Goal: Task Accomplishment & Management: Manage account settings

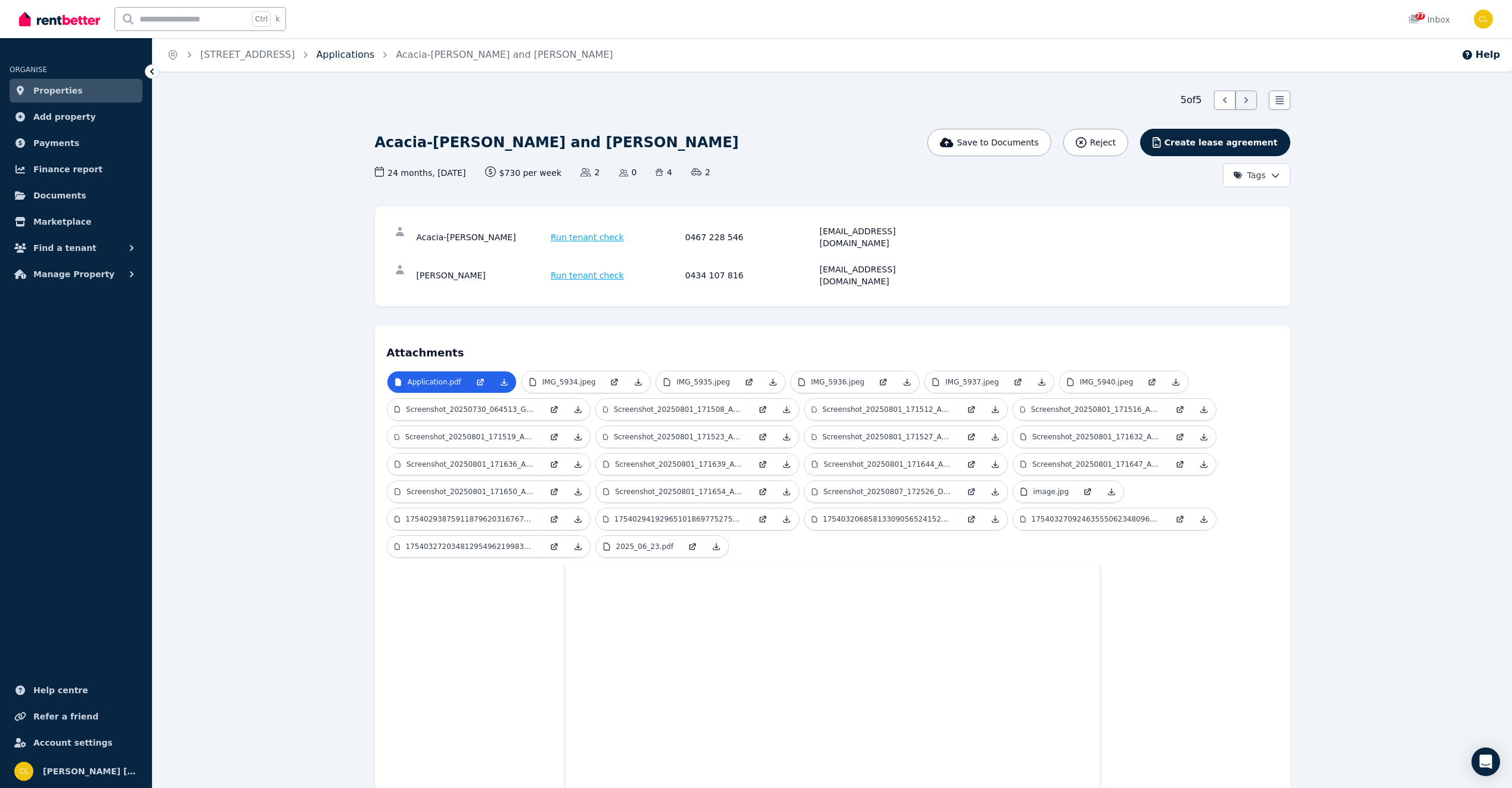
click at [375, 56] on link "Applications" at bounding box center [345, 55] width 58 height 11
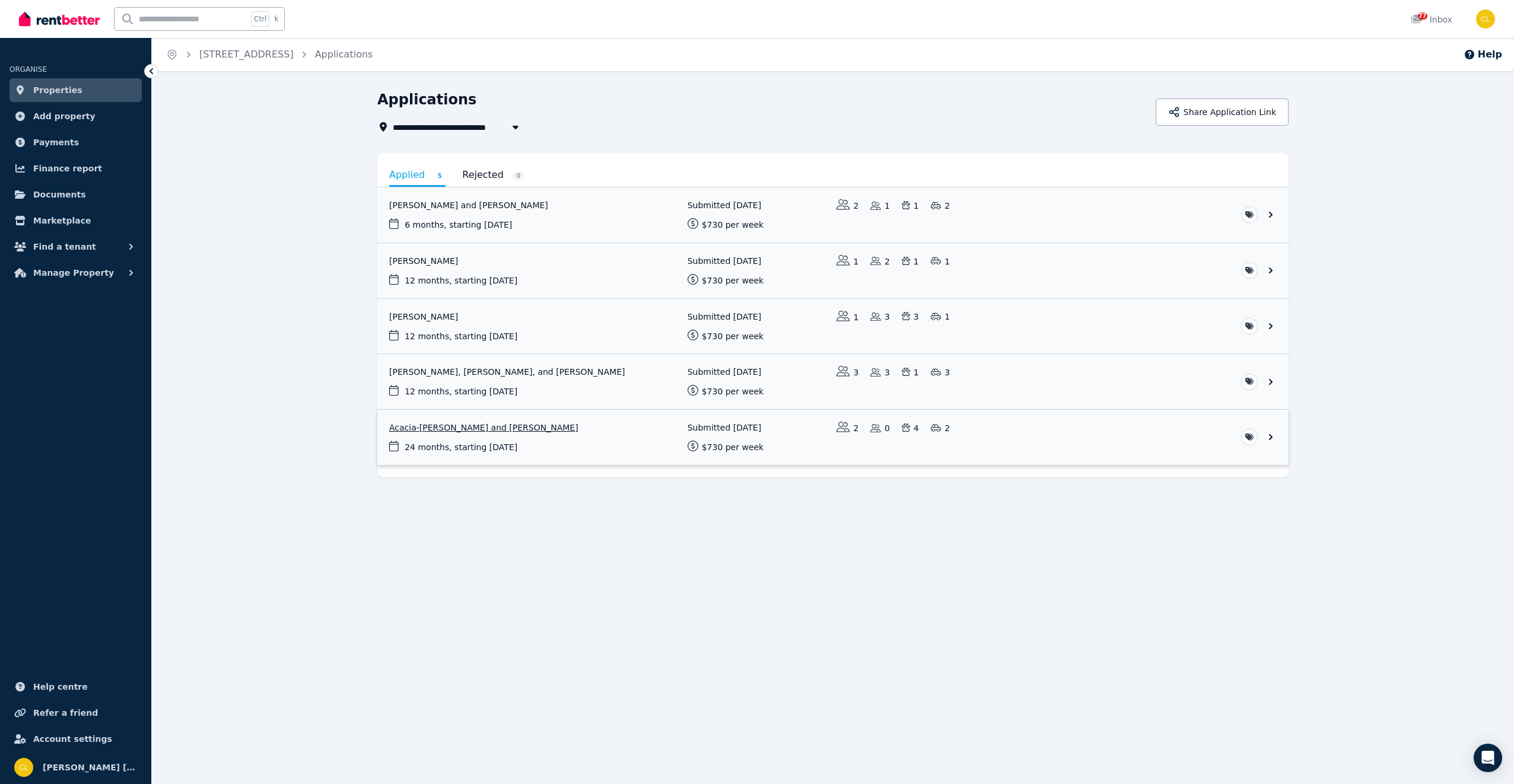
click at [479, 427] on link "View application: Acacia-Rose Jenkins-Brown and Cameron Wilcox" at bounding box center [832, 437] width 911 height 55
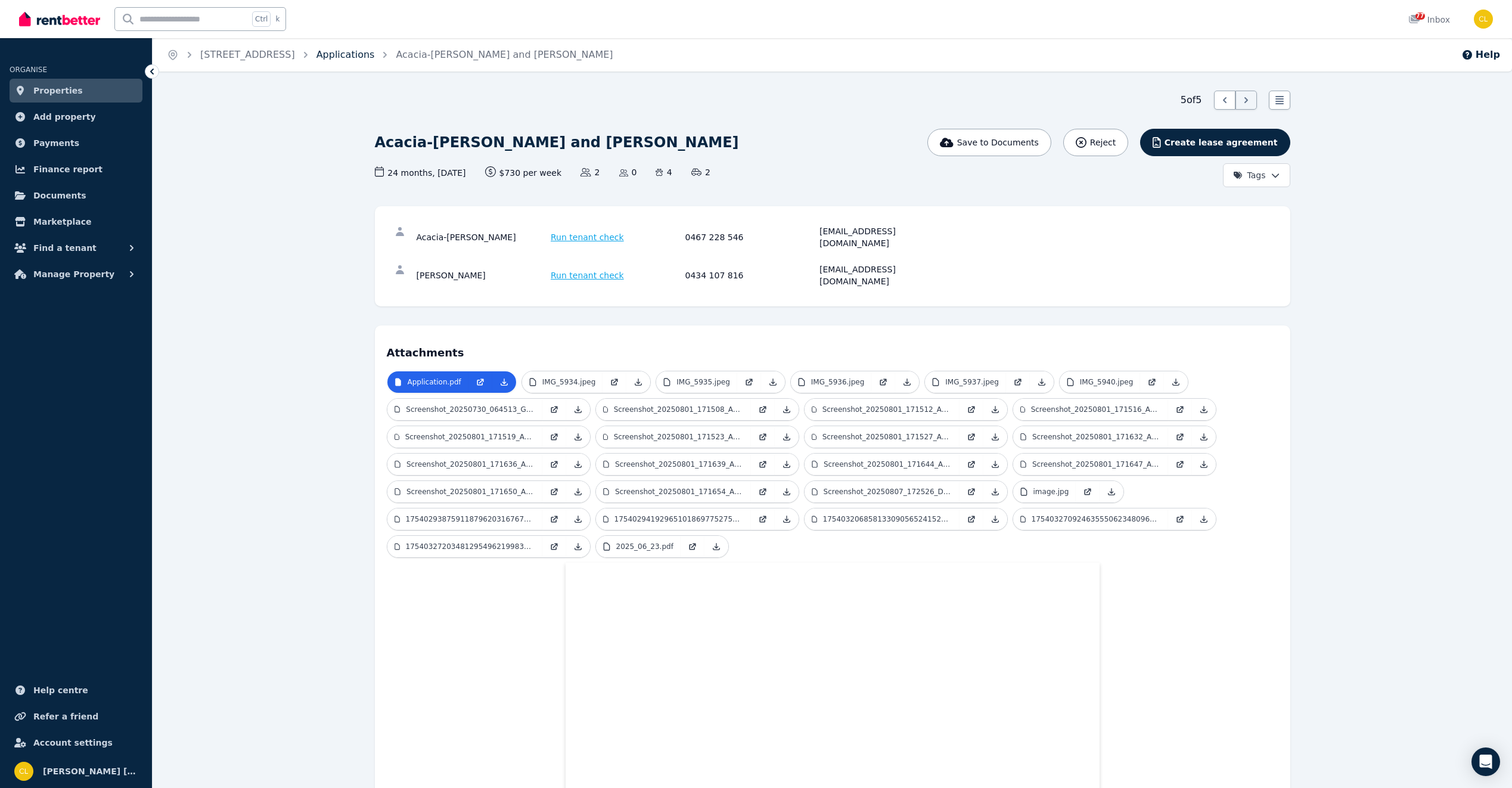
click at [370, 56] on link "Applications" at bounding box center [345, 55] width 58 height 11
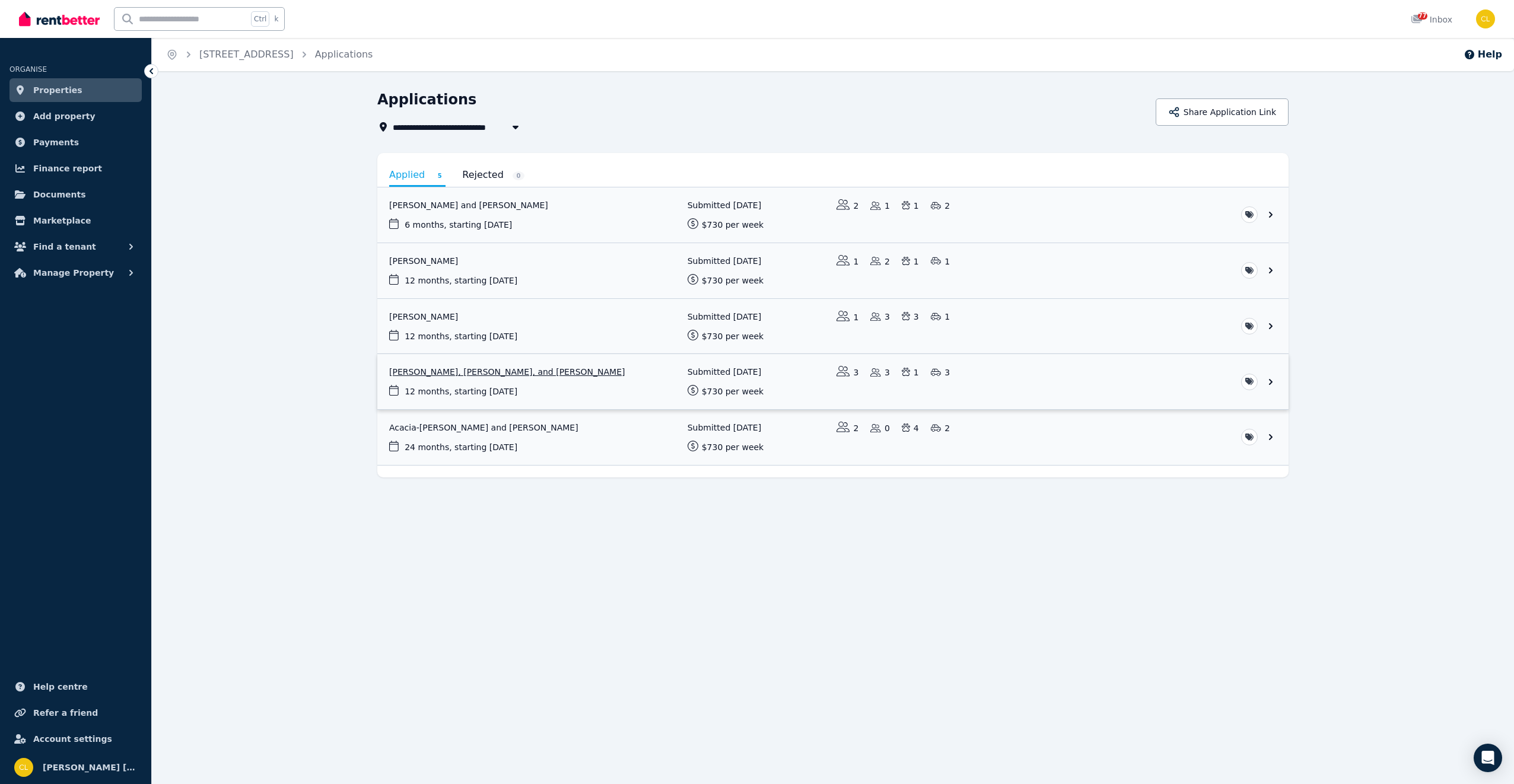
click at [454, 374] on link "View application: Jay Collins, Jordan Cropper, and Gaylene Cropper" at bounding box center [832, 382] width 911 height 55
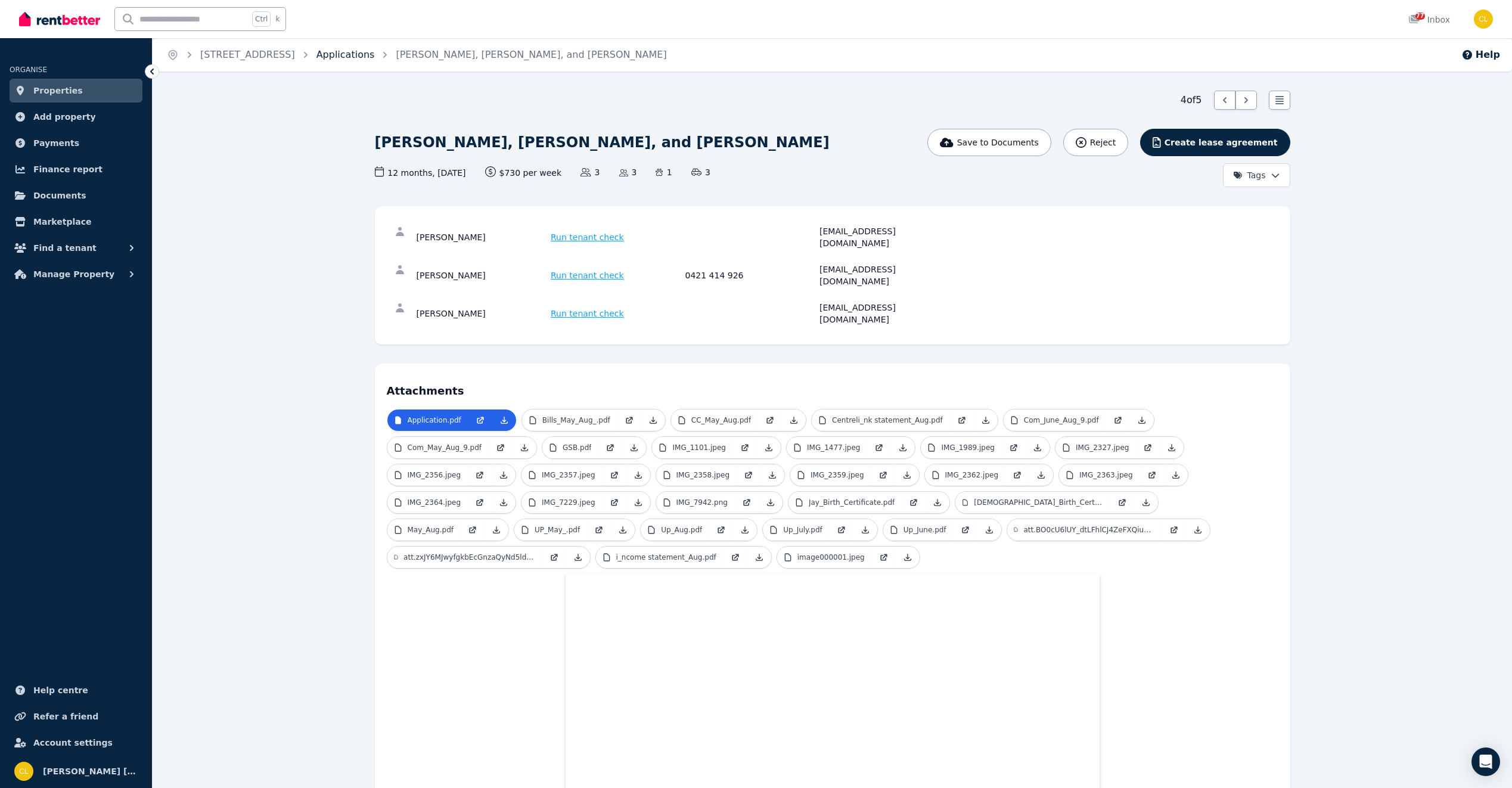
click at [358, 57] on link "Applications" at bounding box center [345, 55] width 58 height 11
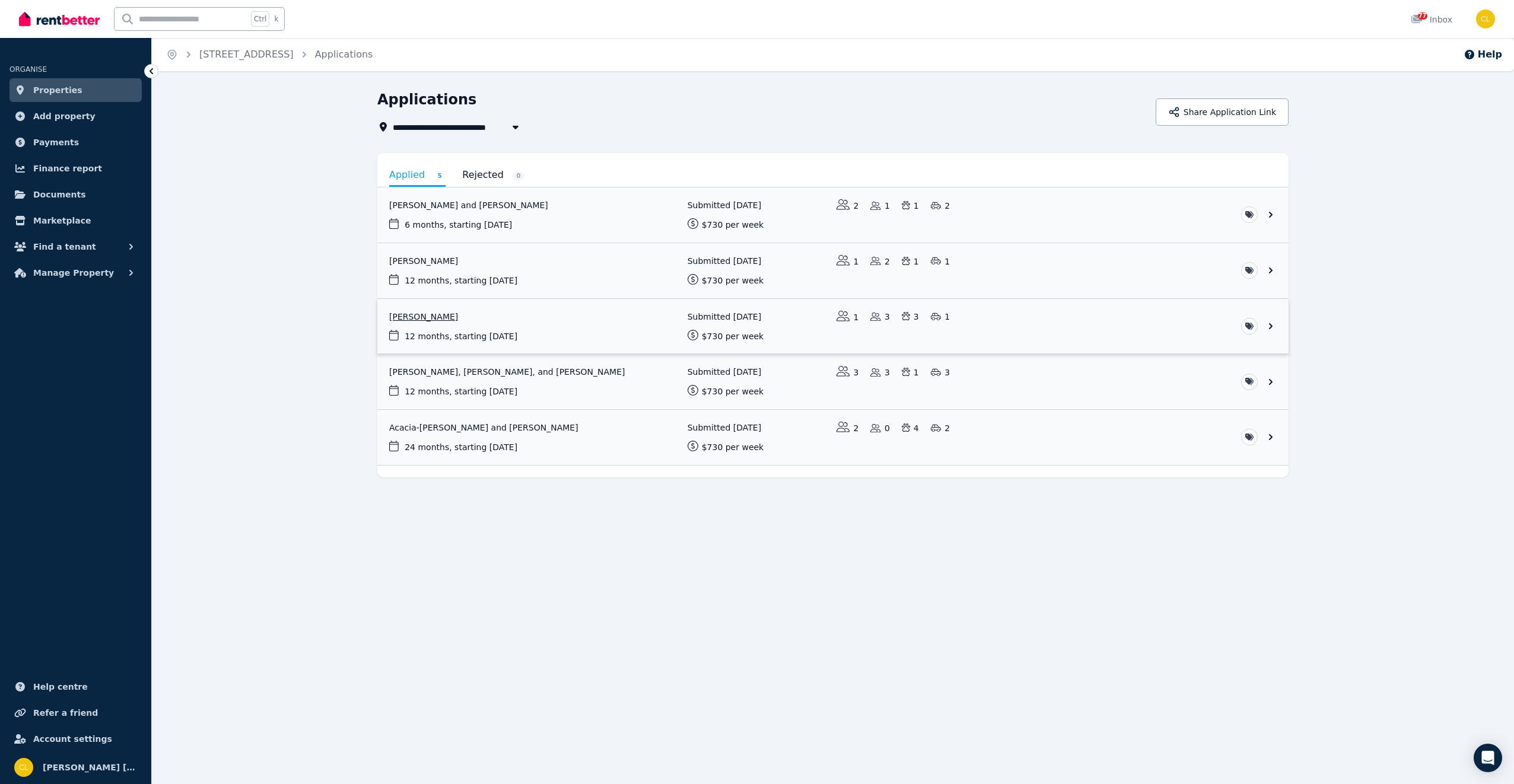
click at [418, 318] on link "View application: Kassane Howlett" at bounding box center [832, 327] width 911 height 55
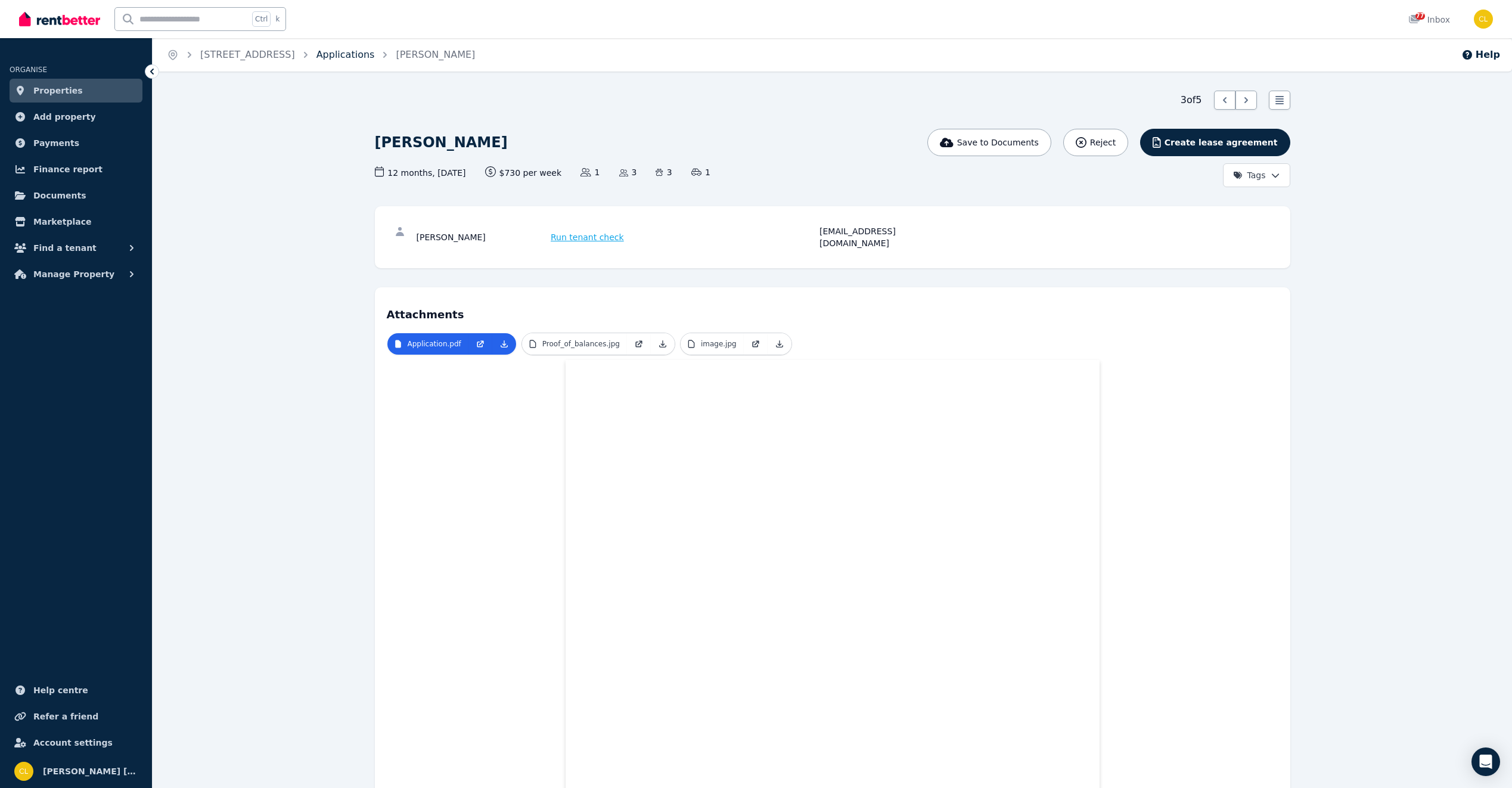
click at [359, 55] on link "Applications" at bounding box center [345, 55] width 58 height 11
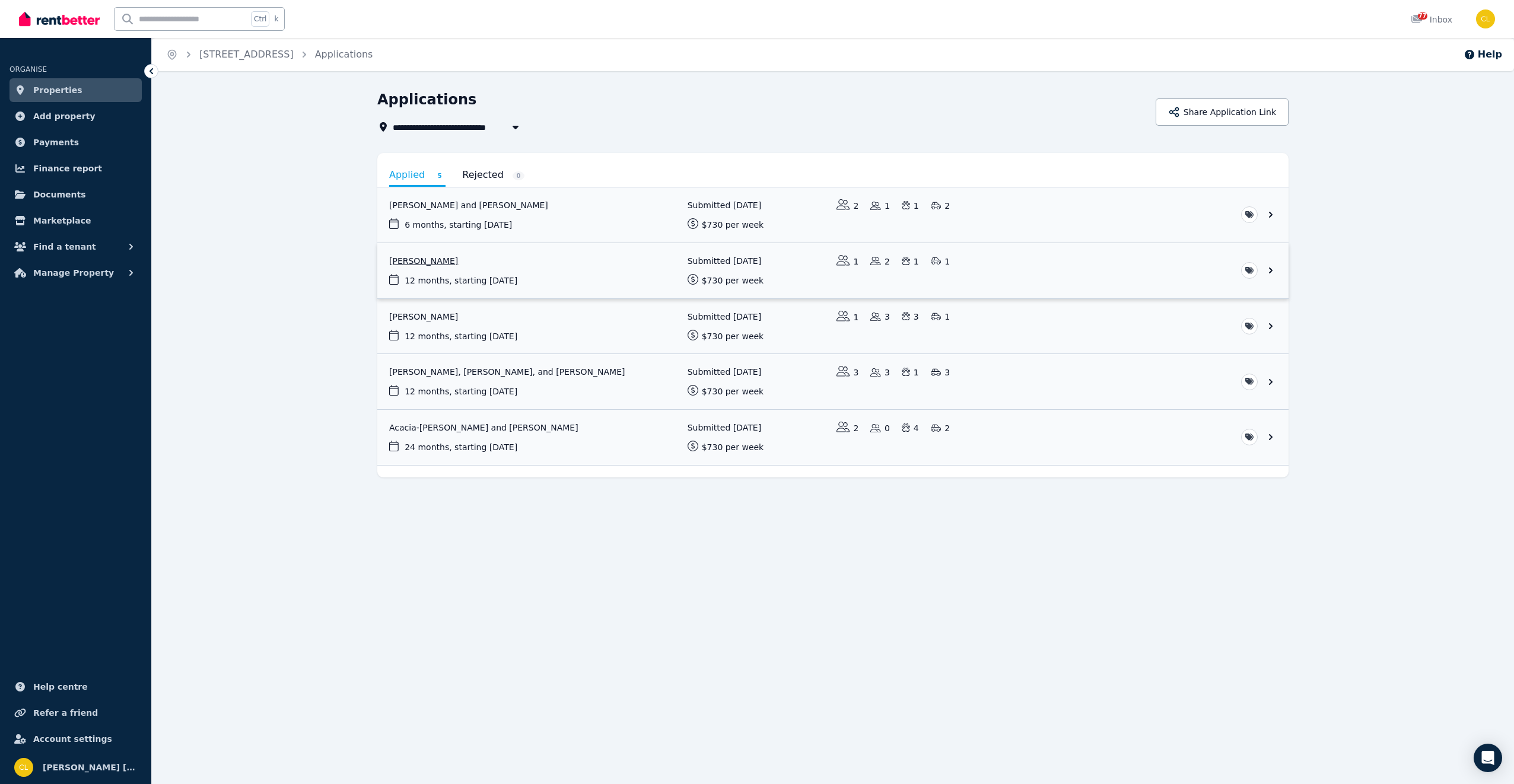
click at [424, 260] on link "View application: Jessica Hartnett" at bounding box center [832, 271] width 911 height 55
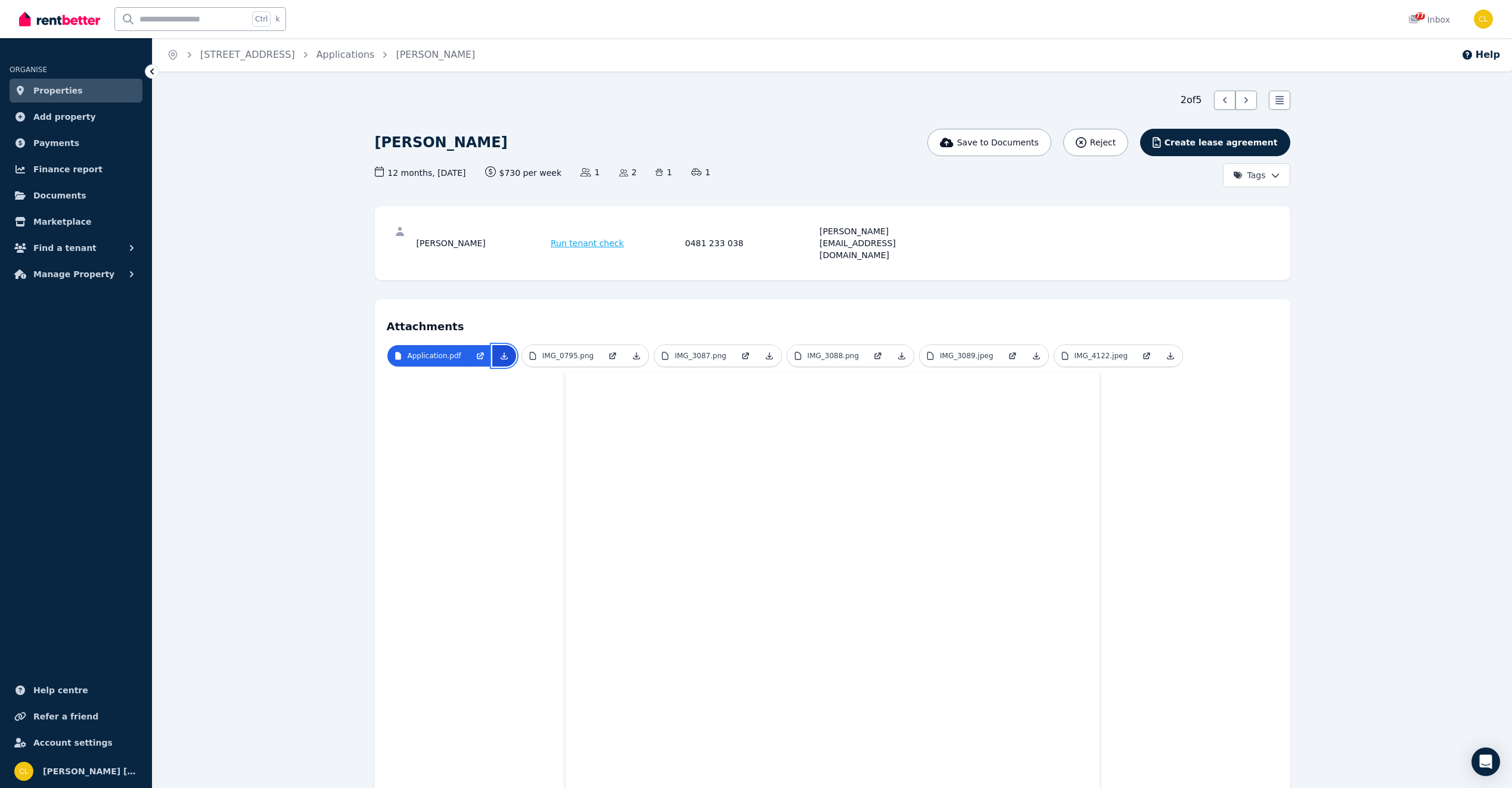
click at [500, 351] on icon at bounding box center [504, 356] width 9 height 9
click at [375, 57] on link "Applications" at bounding box center [345, 55] width 58 height 11
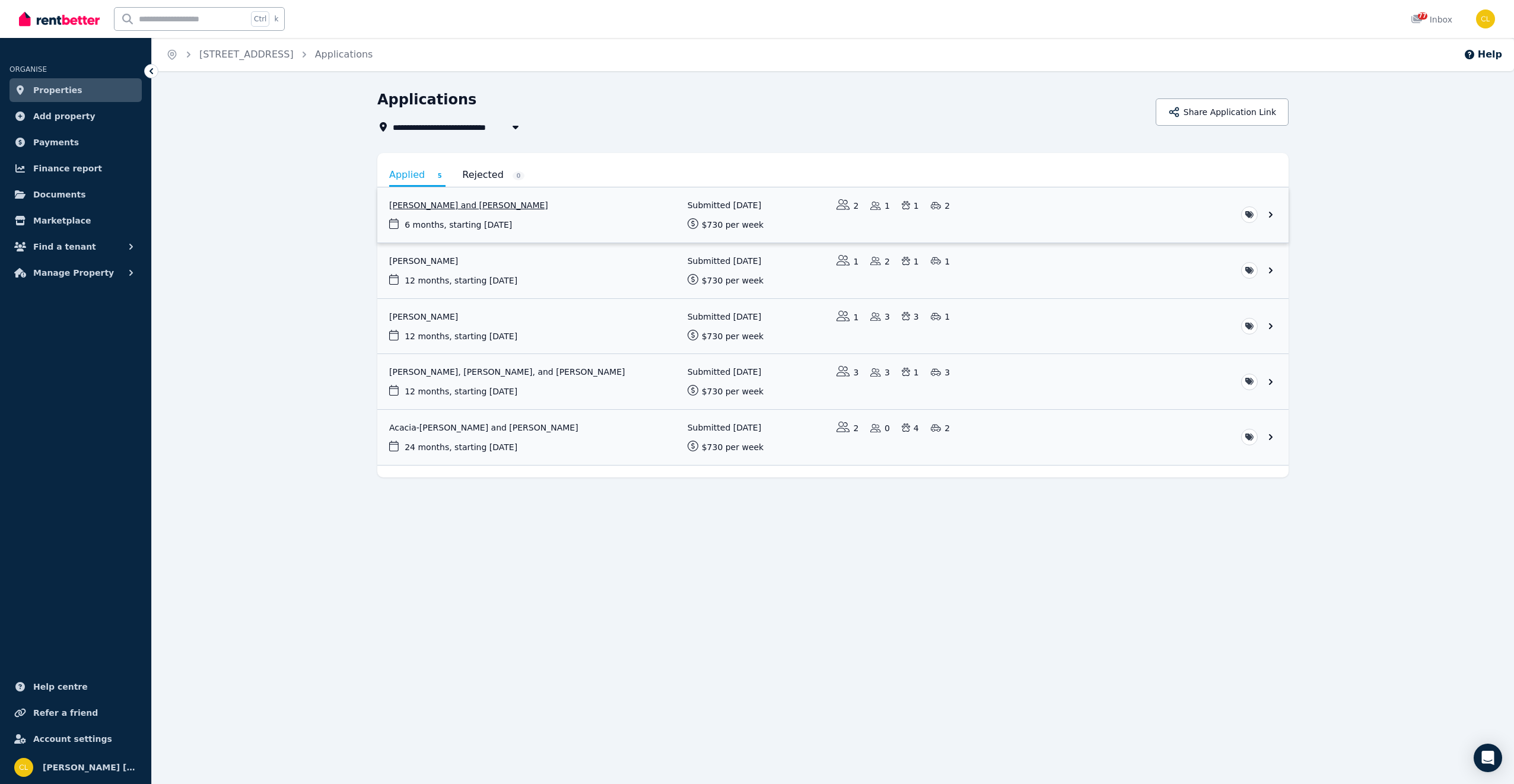
click at [449, 206] on link "View application: Jodie Parker and Steven White" at bounding box center [832, 215] width 911 height 55
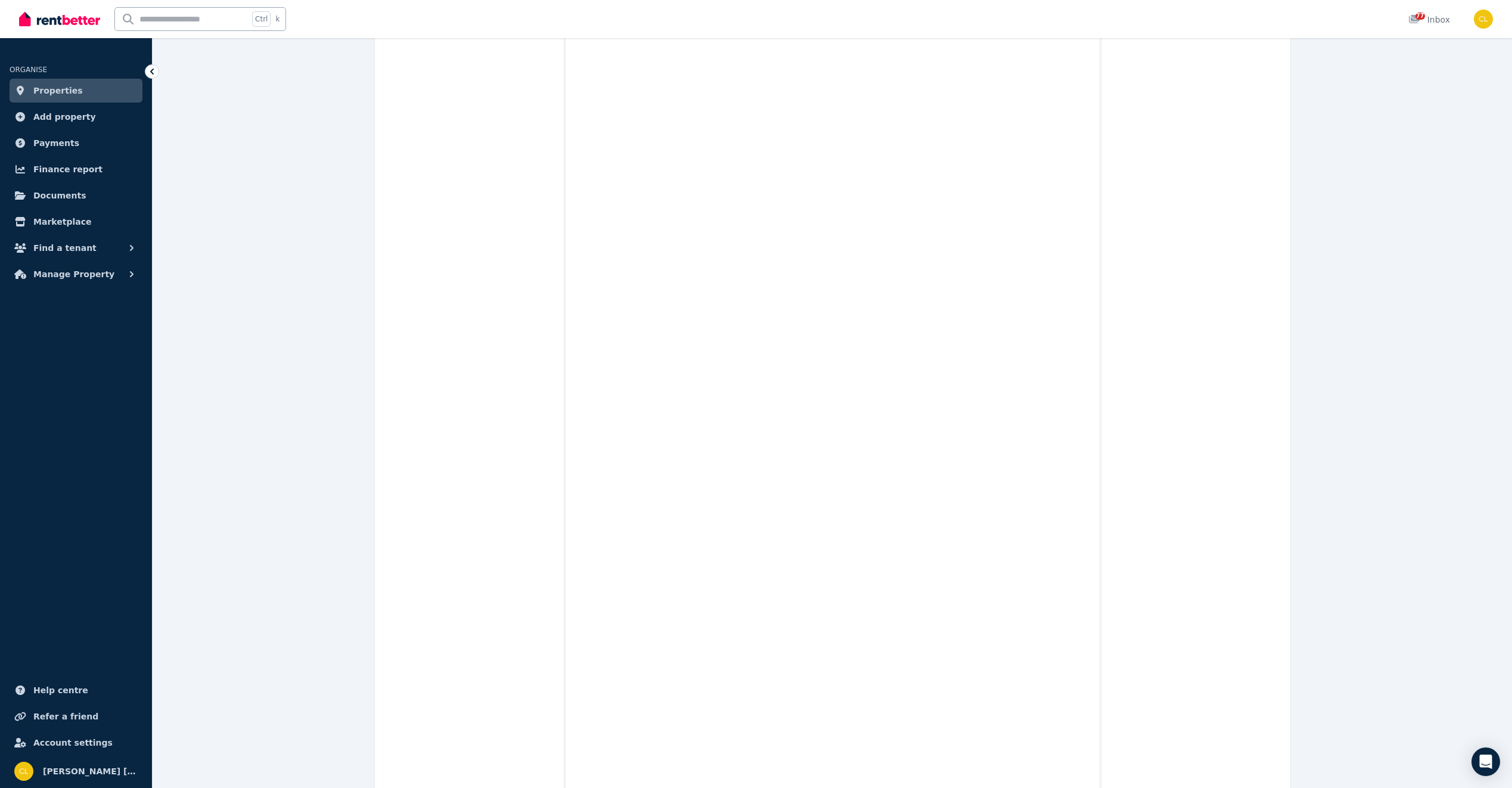
scroll to position [31526, 0]
